Goal: Information Seeking & Learning: Learn about a topic

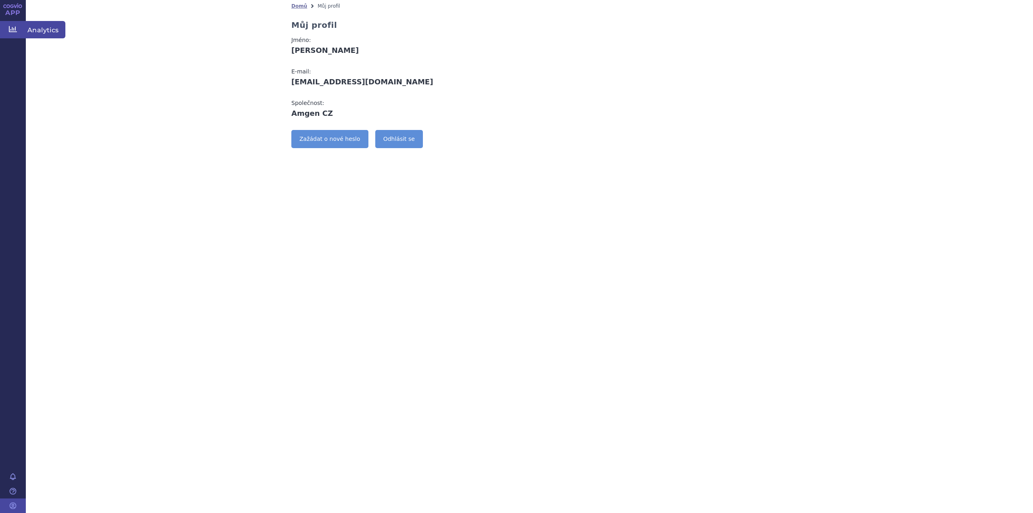
click at [51, 37] on span "Analytics" at bounding box center [46, 29] width 40 height 17
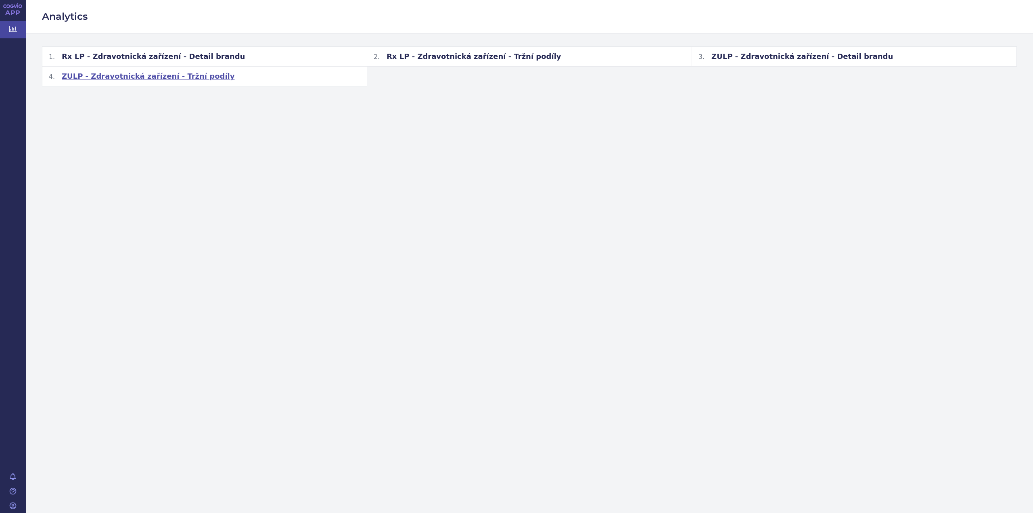
click at [135, 74] on span "ZULP - Zdravotnická zařízení - Tržní podíly" at bounding box center [148, 76] width 173 height 10
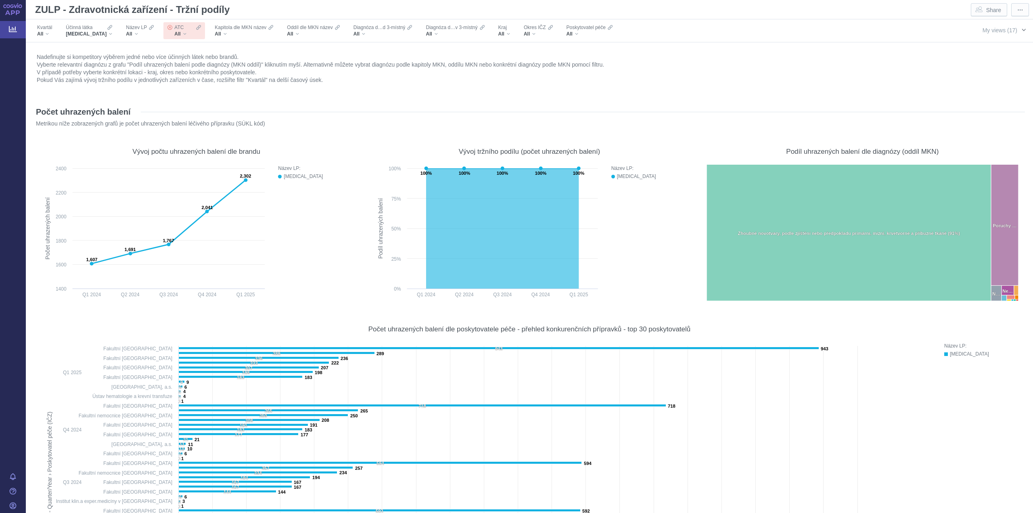
click at [1020, 29] on span "button" at bounding box center [1023, 30] width 6 height 6
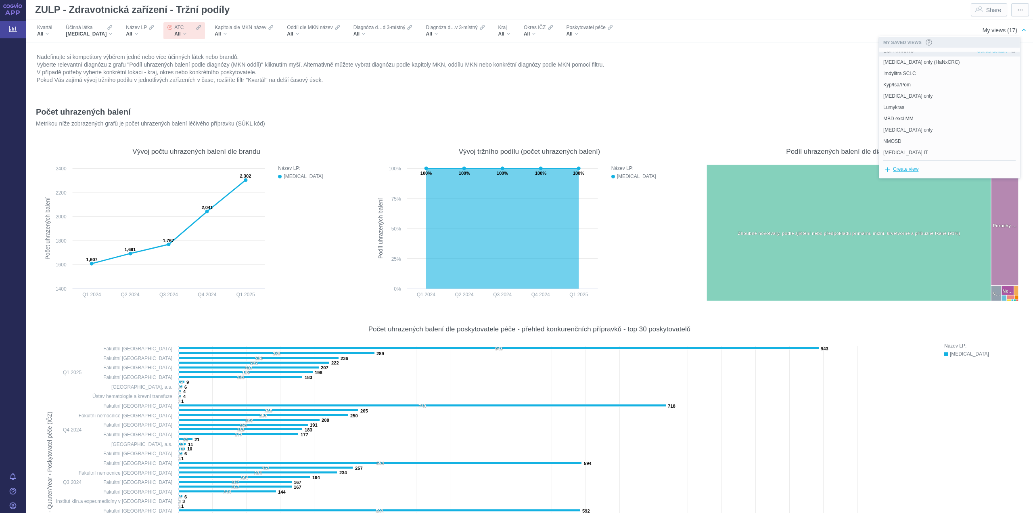
scroll to position [46, 0]
click at [890, 136] on span "NMOSD" at bounding box center [892, 135] width 18 height 7
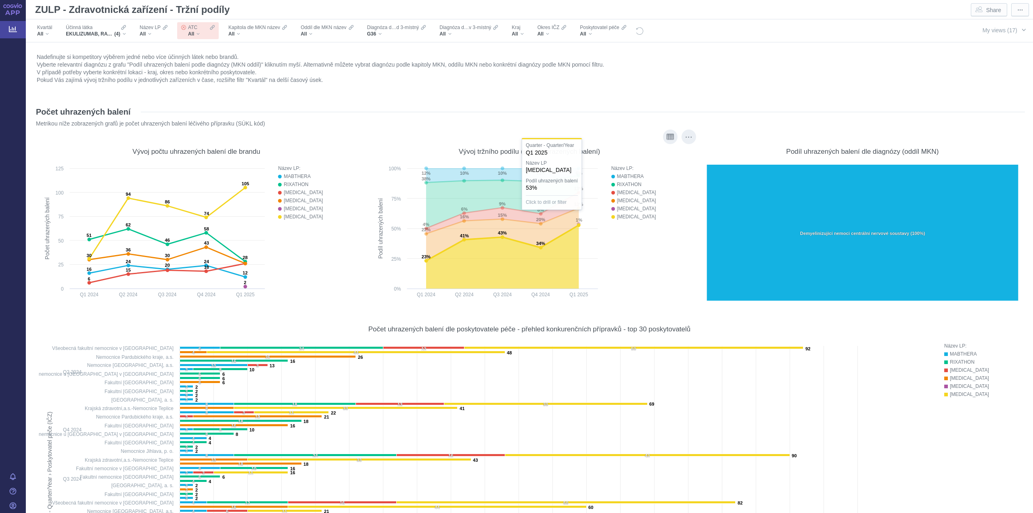
click at [641, 285] on div "Název LP: MABTHERA RIXATHON [MEDICAL_DATA] [MEDICAL_DATA] [MEDICAL_DATA] [MEDIC…" at bounding box center [645, 233] width 85 height 139
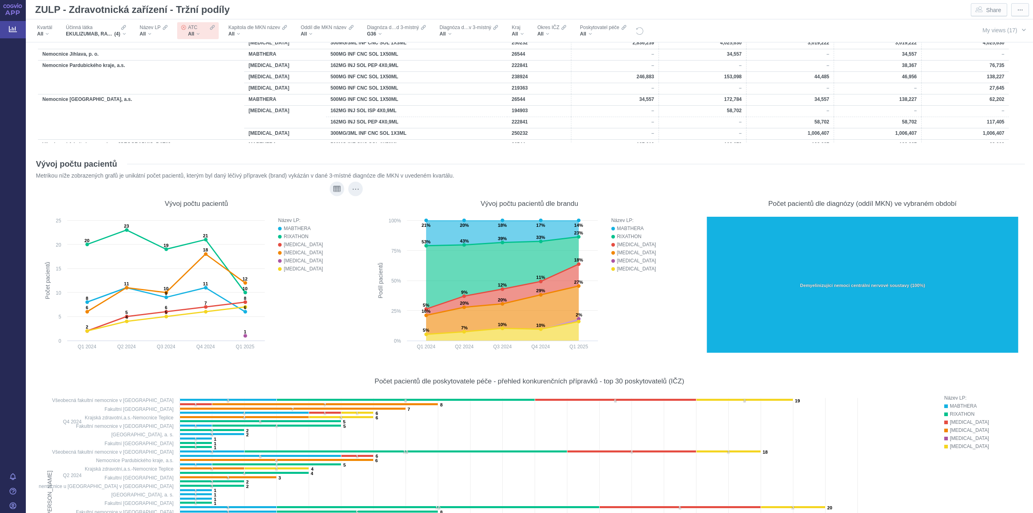
scroll to position [3365, 0]
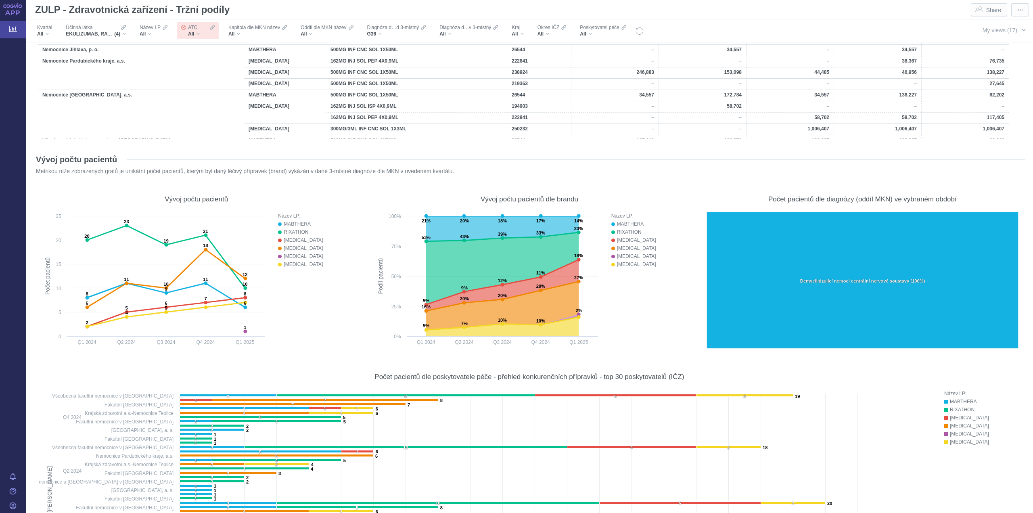
click at [269, 358] on figure "Vývoj počtu pacientů Created with Highcharts 12.2.0 Počet pacientů 8 11 9 11 6 …" at bounding box center [196, 270] width 325 height 178
click at [303, 319] on div "Název LP: MABTHERA RIXATHON [MEDICAL_DATA] [MEDICAL_DATA] [MEDICAL_DATA] [MEDIC…" at bounding box center [312, 281] width 85 height 139
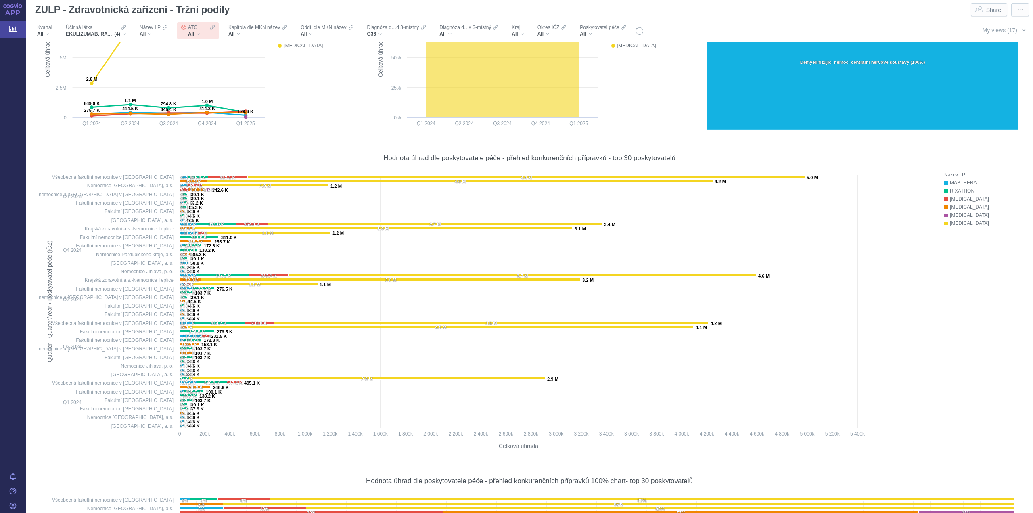
scroll to position [2275, 0]
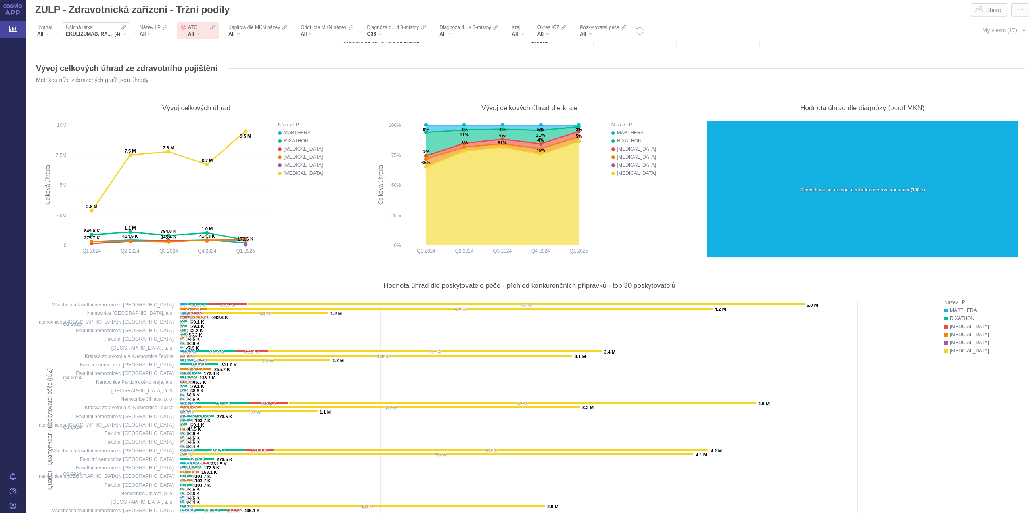
click at [124, 36] on div "EKULIZUMAB, RAVULIZUMAB, [MEDICAL_DATA], [MEDICAL_DATA] (4)" at bounding box center [96, 34] width 60 height 6
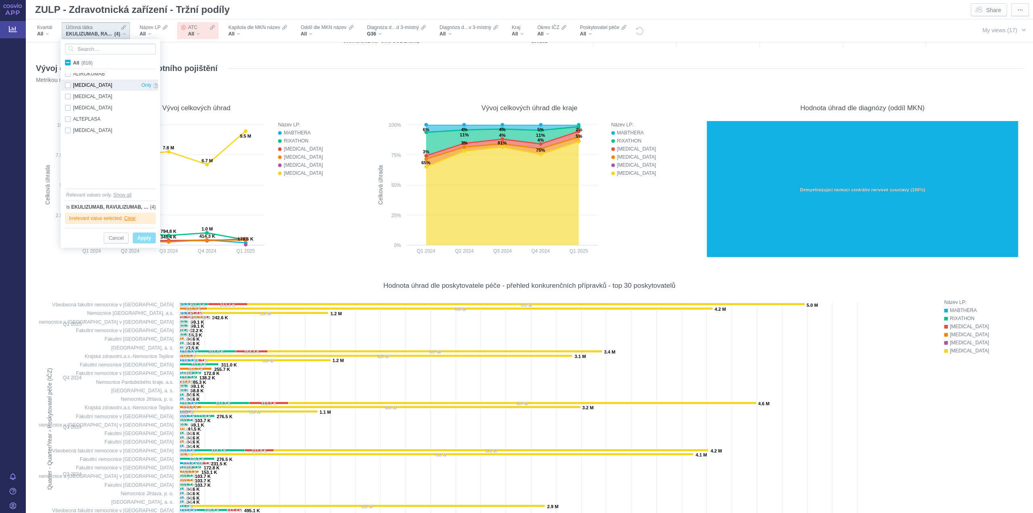
scroll to position [0, 0]
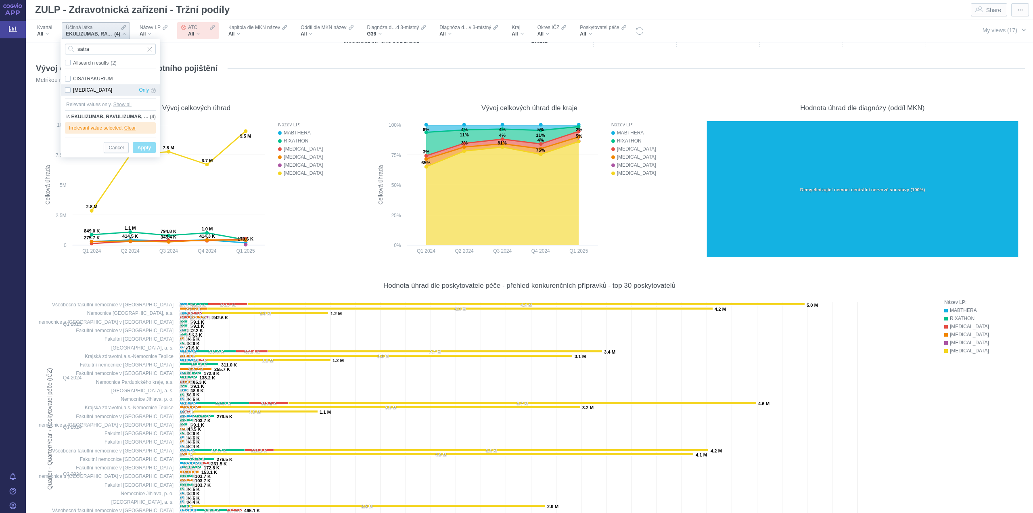
type input "satra"
click at [69, 90] on div "[MEDICAL_DATA] Only" at bounding box center [110, 89] width 99 height 11
checkbox input "true"
click at [143, 150] on span "Apply" at bounding box center [144, 148] width 13 height 10
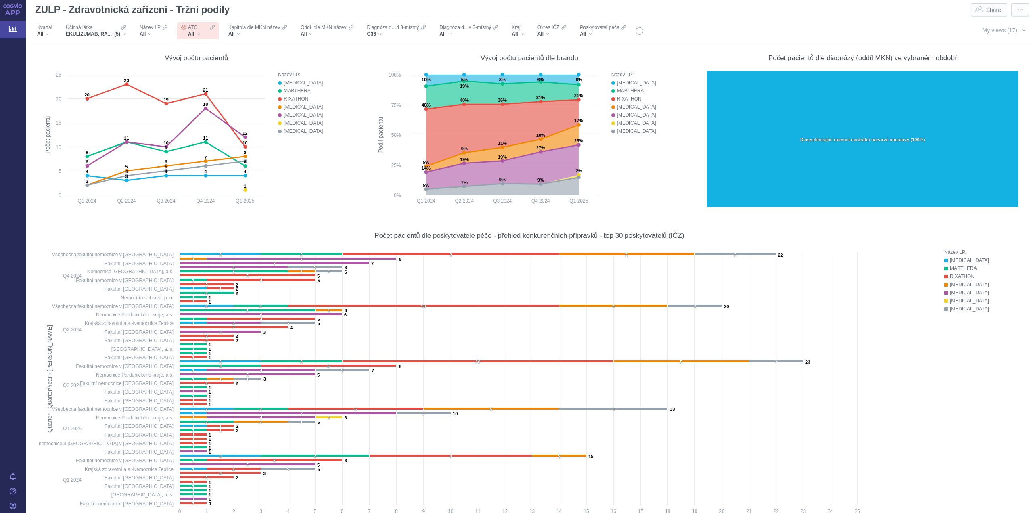
scroll to position [3445, 0]
